Goal: Transaction & Acquisition: Download file/media

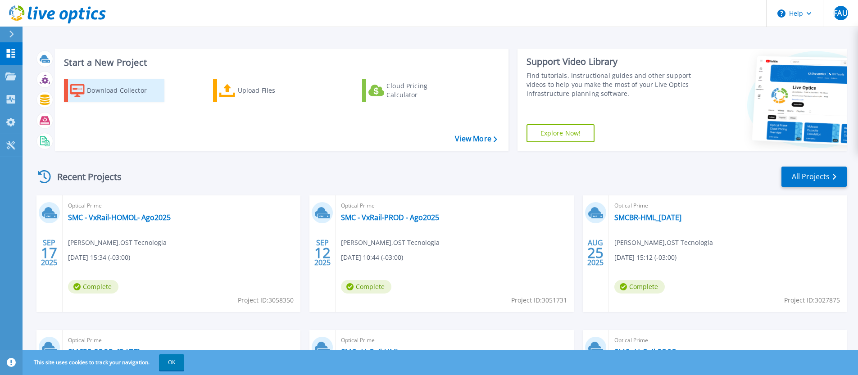
click at [111, 94] on div "Download Collector" at bounding box center [123, 91] width 72 height 18
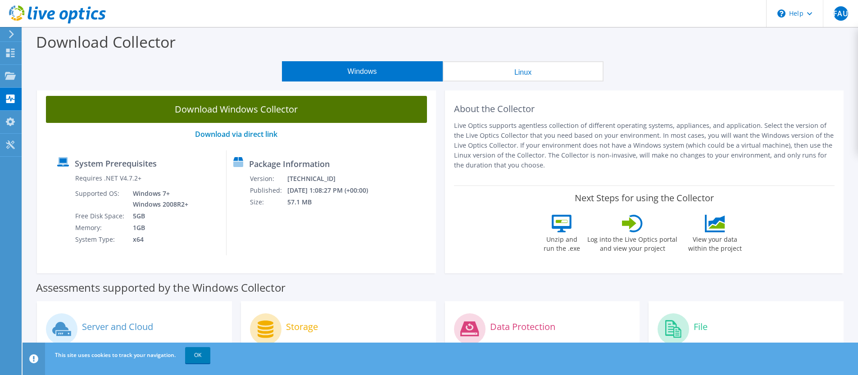
click at [250, 116] on link "Download Windows Collector" at bounding box center [236, 109] width 381 height 27
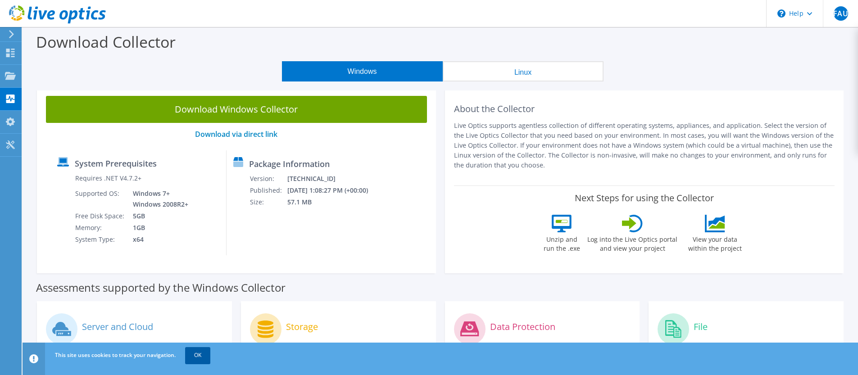
click at [194, 355] on link "OK" at bounding box center [197, 355] width 25 height 16
